Goal: Task Accomplishment & Management: Manage account settings

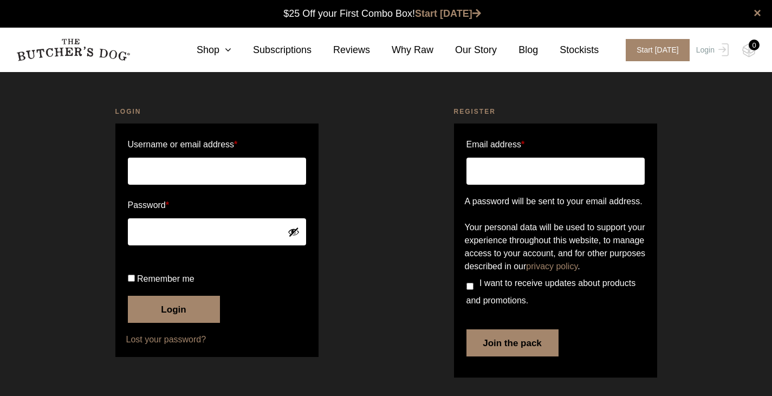
click at [241, 168] on input "Username or email address *" at bounding box center [217, 171] width 178 height 27
type input "pen.berman"
click at [171, 323] on button "Login" at bounding box center [174, 309] width 92 height 27
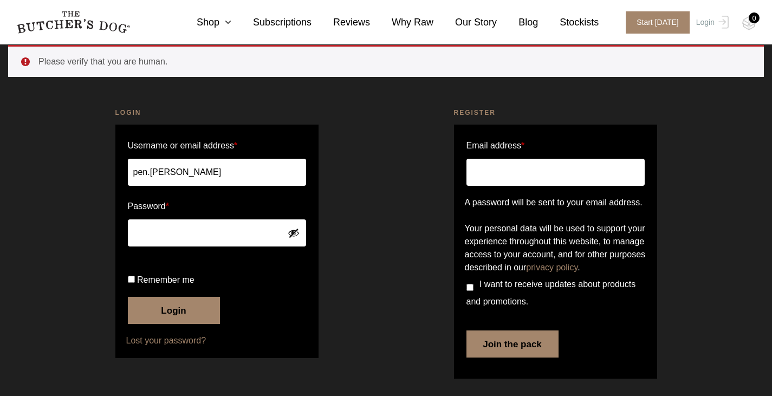
scroll to position [86, 0]
click at [160, 310] on button "Login" at bounding box center [174, 310] width 92 height 27
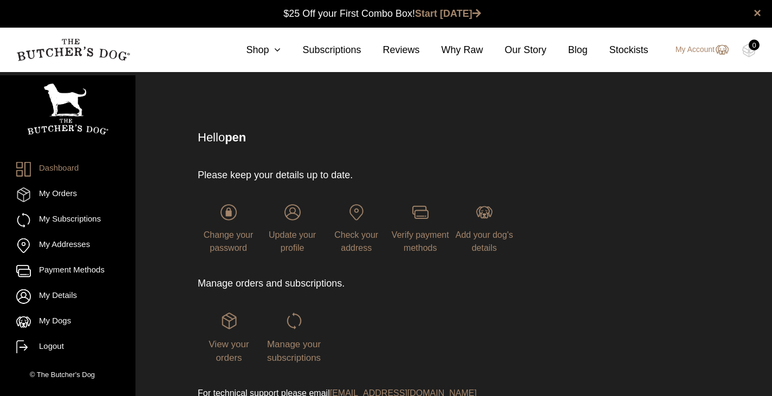
click at [60, 223] on link "My Subscriptions" at bounding box center [67, 220] width 103 height 15
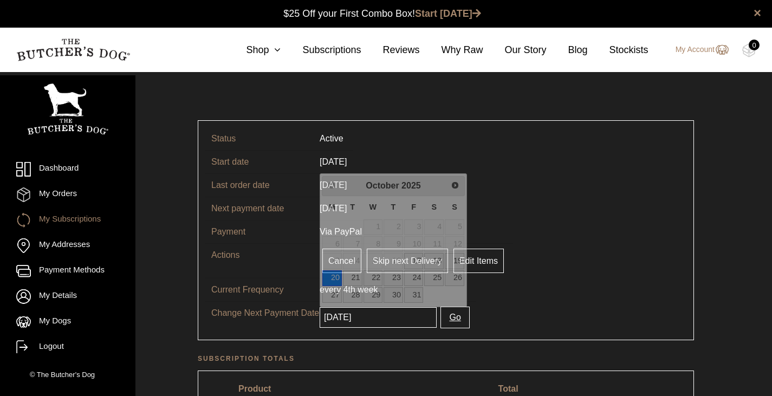
click at [404, 318] on input "2025-10-20" at bounding box center [378, 317] width 117 height 21
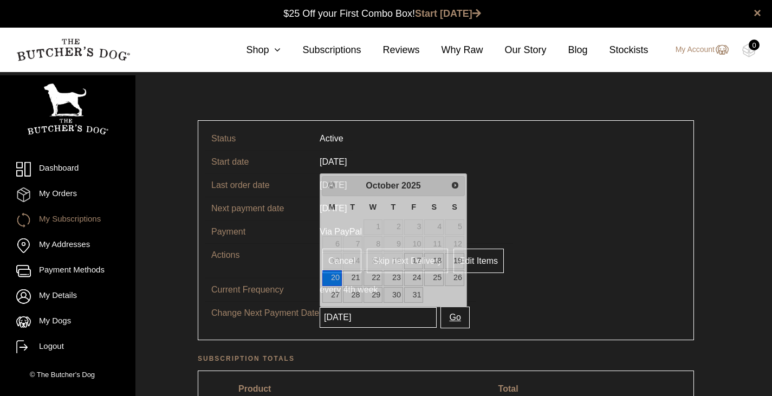
click at [501, 311] on tr "Change Next Payment Date 2025-10-20 Go" at bounding box center [446, 317] width 482 height 32
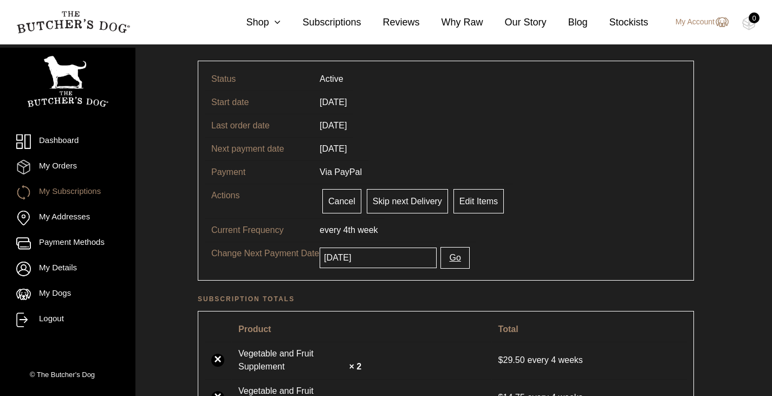
scroll to position [57, 0]
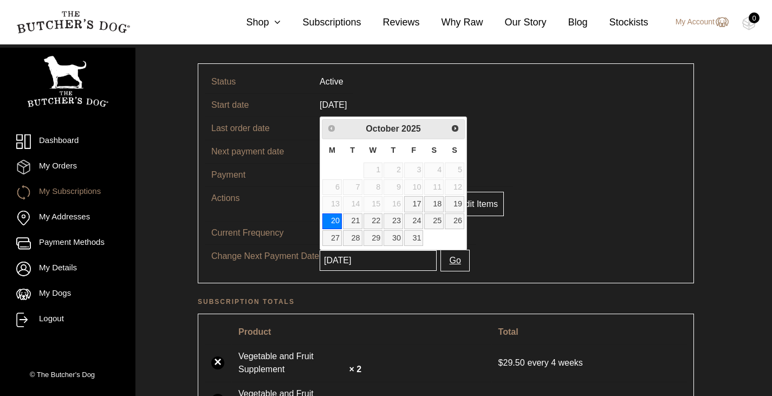
click at [368, 260] on input "2025-10-20" at bounding box center [378, 260] width 117 height 21
click at [417, 205] on link "17" at bounding box center [414, 204] width 20 height 16
type input "[DATE]"
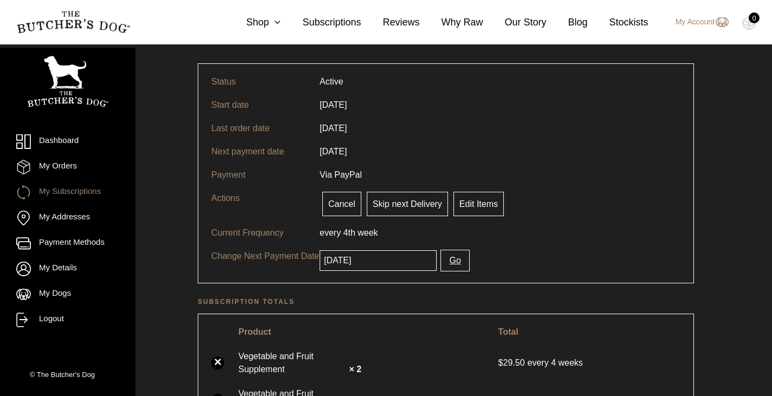
click at [444, 261] on button "Go" at bounding box center [454, 261] width 29 height 22
